Goal: Find specific page/section: Find specific page/section

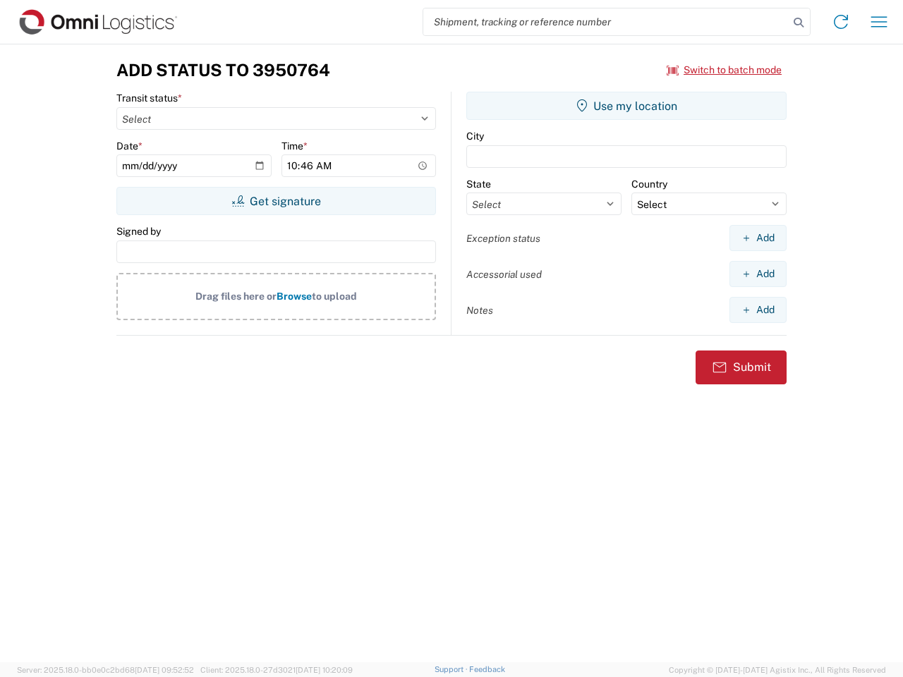
click at [606, 22] on input "search" at bounding box center [606, 21] width 366 height 27
click at [799, 23] on icon at bounding box center [799, 23] width 20 height 20
click at [841, 22] on icon at bounding box center [841, 22] width 23 height 23
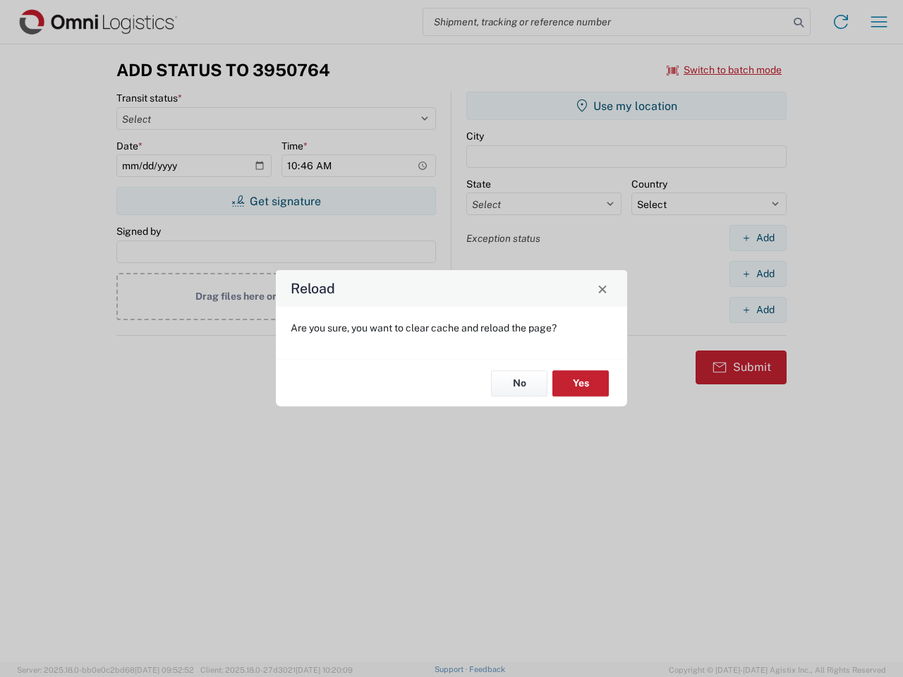
click at [879, 22] on div "Reload Are you sure, you want to clear cache and reload the page? No Yes" at bounding box center [451, 338] width 903 height 677
click at [725, 70] on div "Reload Are you sure, you want to clear cache and reload the page? No Yes" at bounding box center [451, 338] width 903 height 677
click at [276, 201] on div "Reload Are you sure, you want to clear cache and reload the page? No Yes" at bounding box center [451, 338] width 903 height 677
click at [627, 106] on div "Reload Are you sure, you want to clear cache and reload the page? No Yes" at bounding box center [451, 338] width 903 height 677
click at [758, 238] on div "Reload Are you sure, you want to clear cache and reload the page? No Yes" at bounding box center [451, 338] width 903 height 677
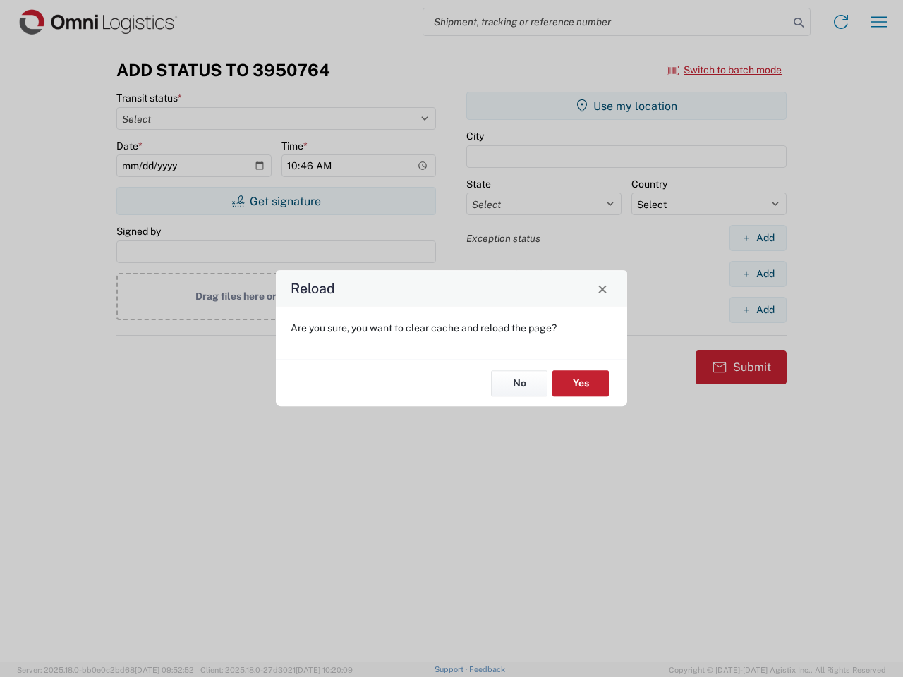
click at [758, 274] on div "Reload Are you sure, you want to clear cache and reload the page? No Yes" at bounding box center [451, 338] width 903 height 677
click at [758, 310] on div "Reload Are you sure, you want to clear cache and reload the page? No Yes" at bounding box center [451, 338] width 903 height 677
